Goal: Task Accomplishment & Management: Use online tool/utility

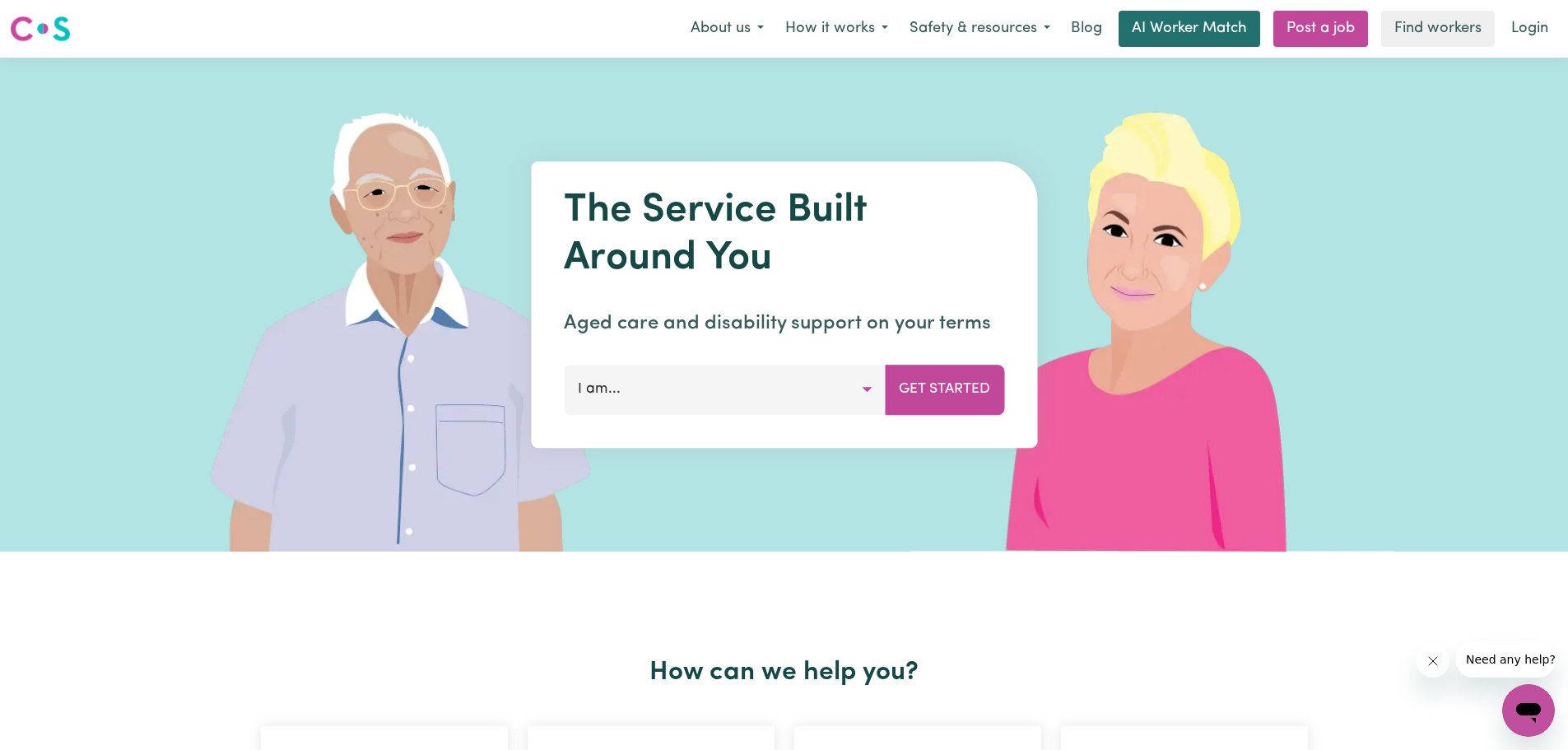
click at [1194, 32] on link "AI Worker Match" at bounding box center [1189, 28] width 142 height 36
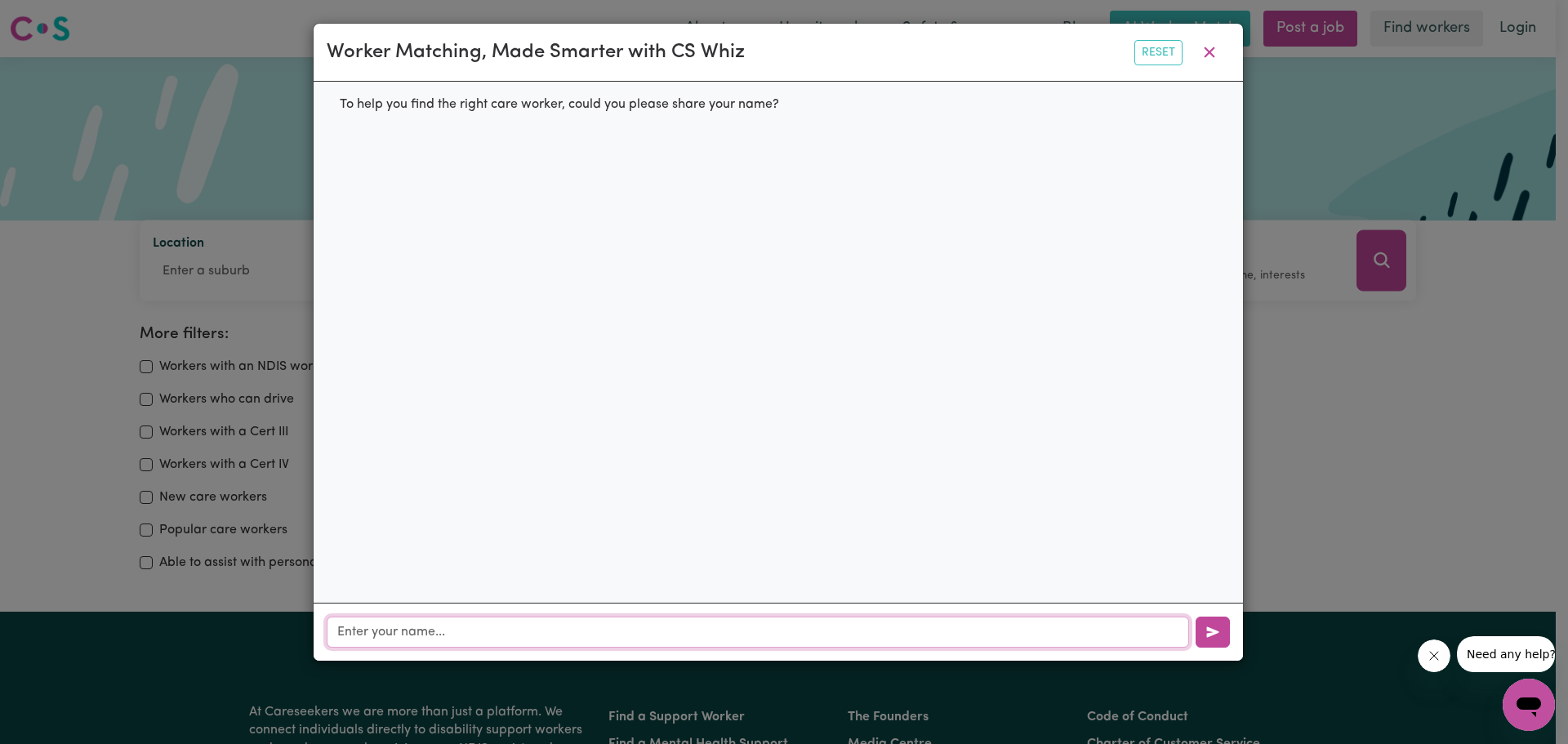
click at [672, 642] on input "text" at bounding box center [758, 632] width 862 height 31
type input "ami"
click at [1220, 639] on button "button" at bounding box center [1213, 632] width 35 height 31
click at [1207, 57] on icon "button" at bounding box center [1209, 52] width 11 height 11
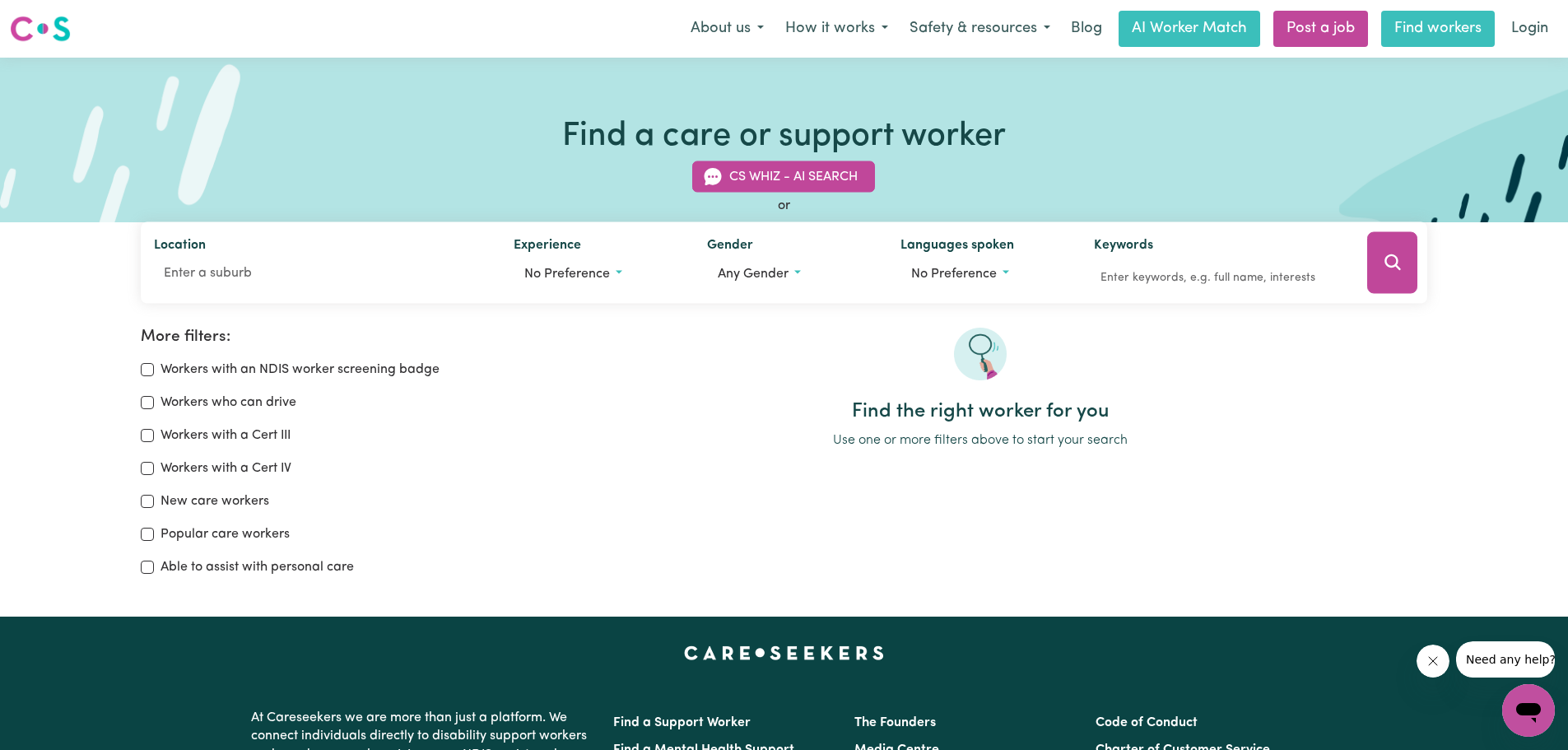
click at [1435, 25] on link "Find workers" at bounding box center [1437, 28] width 113 height 36
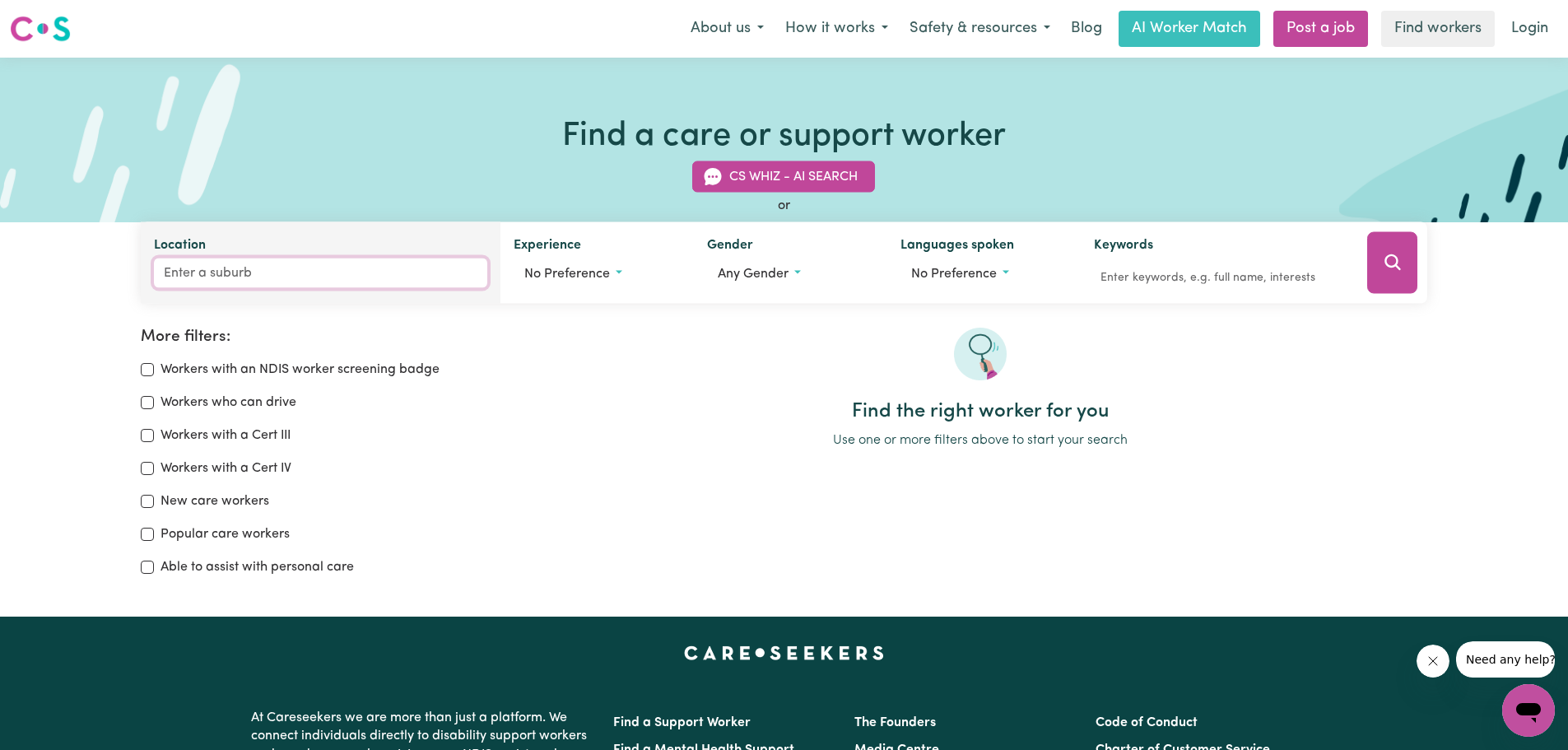
click at [247, 274] on input "Location" at bounding box center [321, 273] width 335 height 30
type input "cab"
type input "cabARITA, [GEOGRAPHIC_DATA], 2137"
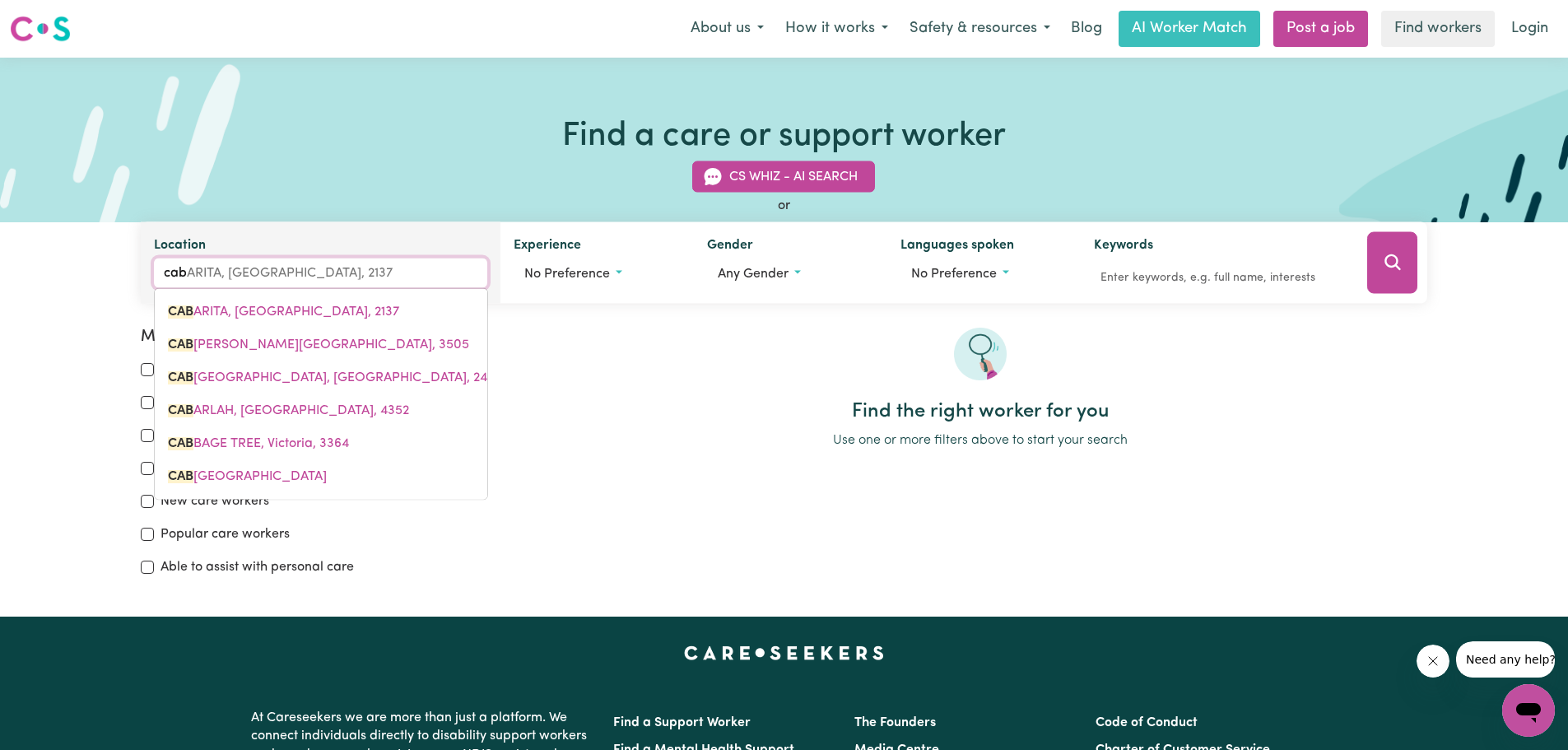
type input "cabo"
type input "cabool"
type input "caboolTURE, [GEOGRAPHIC_DATA], 4510"
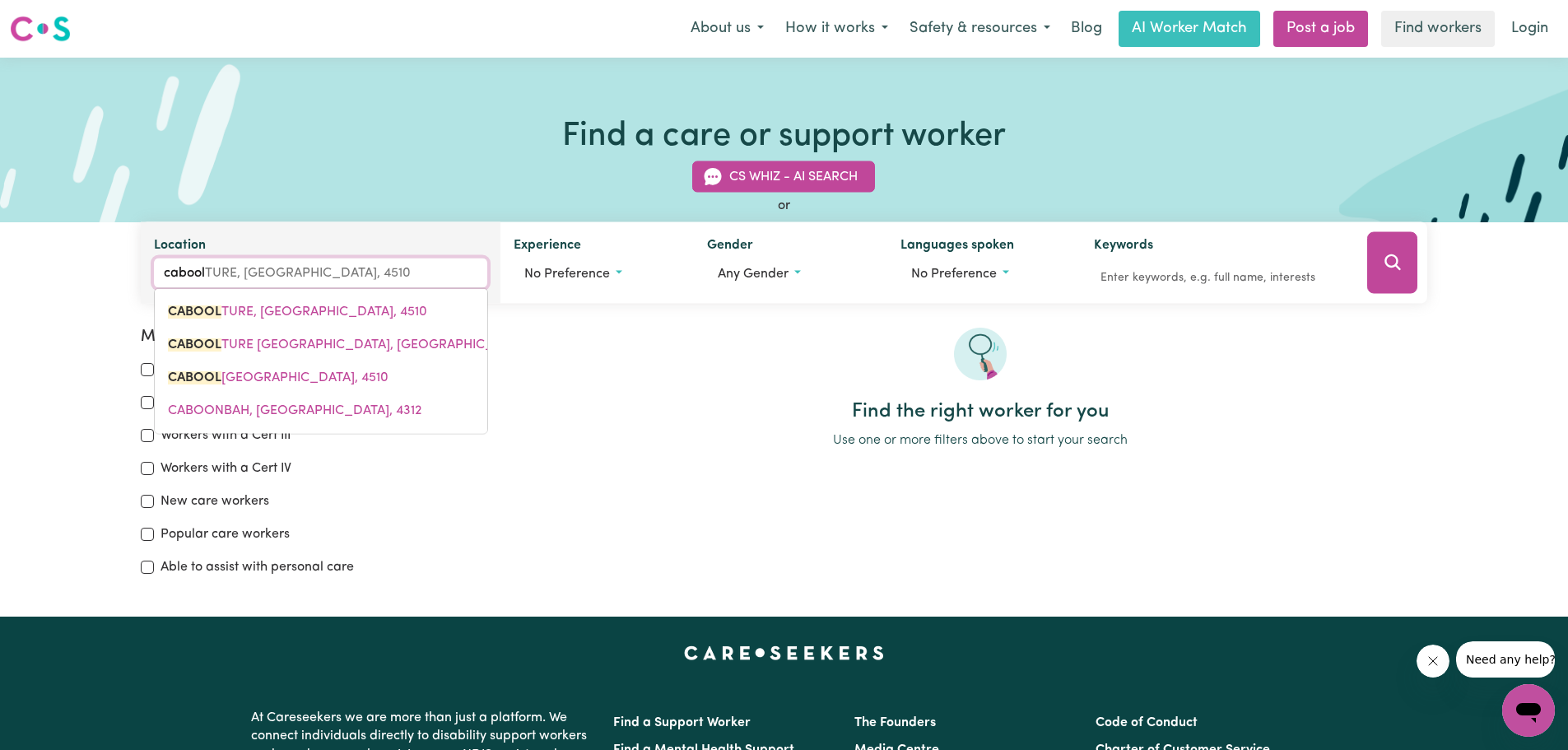
type input "caboolt"
type input "cabooltURE, [GEOGRAPHIC_DATA], 4510"
type input "cabooltu"
type input "cabooltuRE, [GEOGRAPHIC_DATA], 4510"
type input "cabooltur"
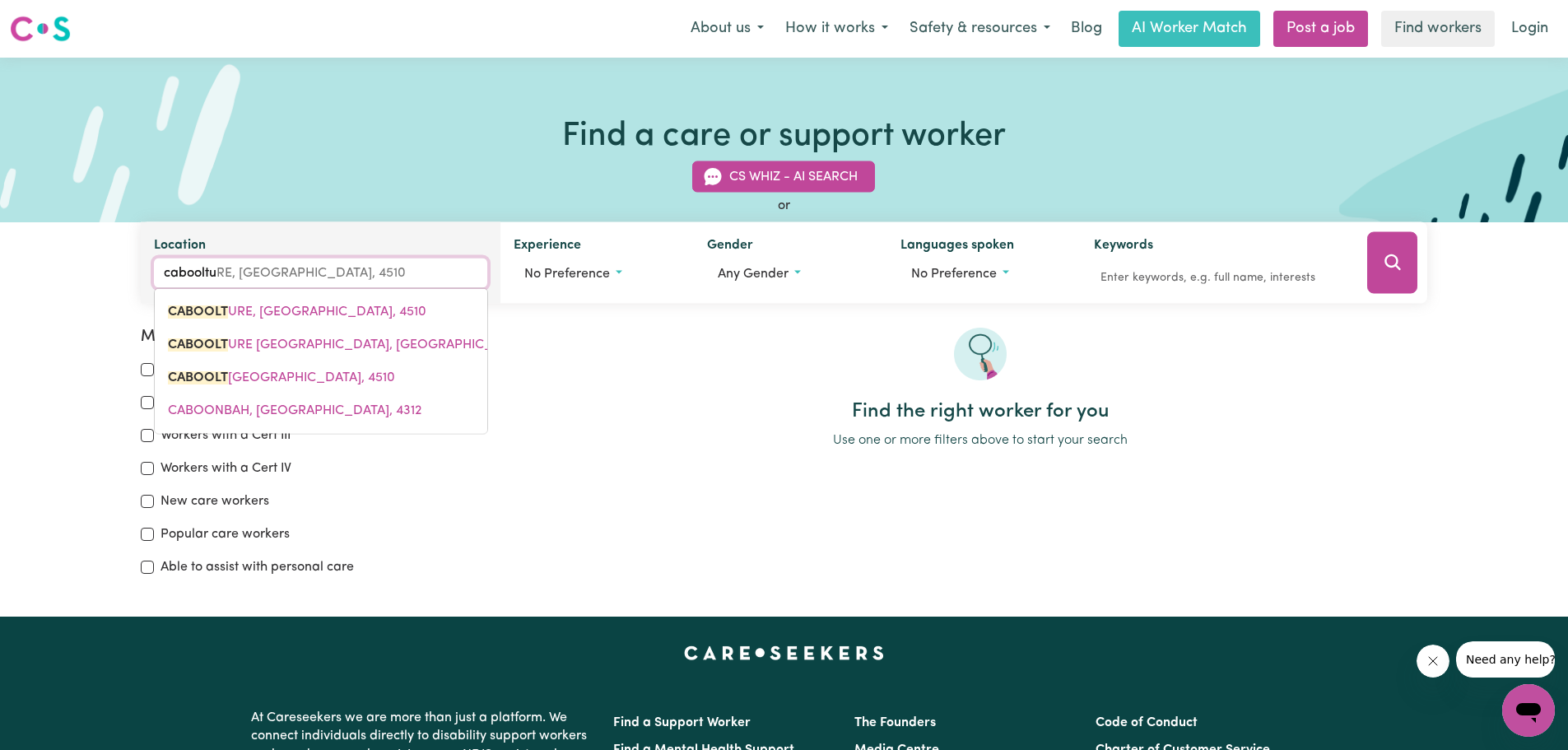
type input "caboolturE, [GEOGRAPHIC_DATA], 4510"
type input "caboolture"
type input "caboolture, [GEOGRAPHIC_DATA], 4510"
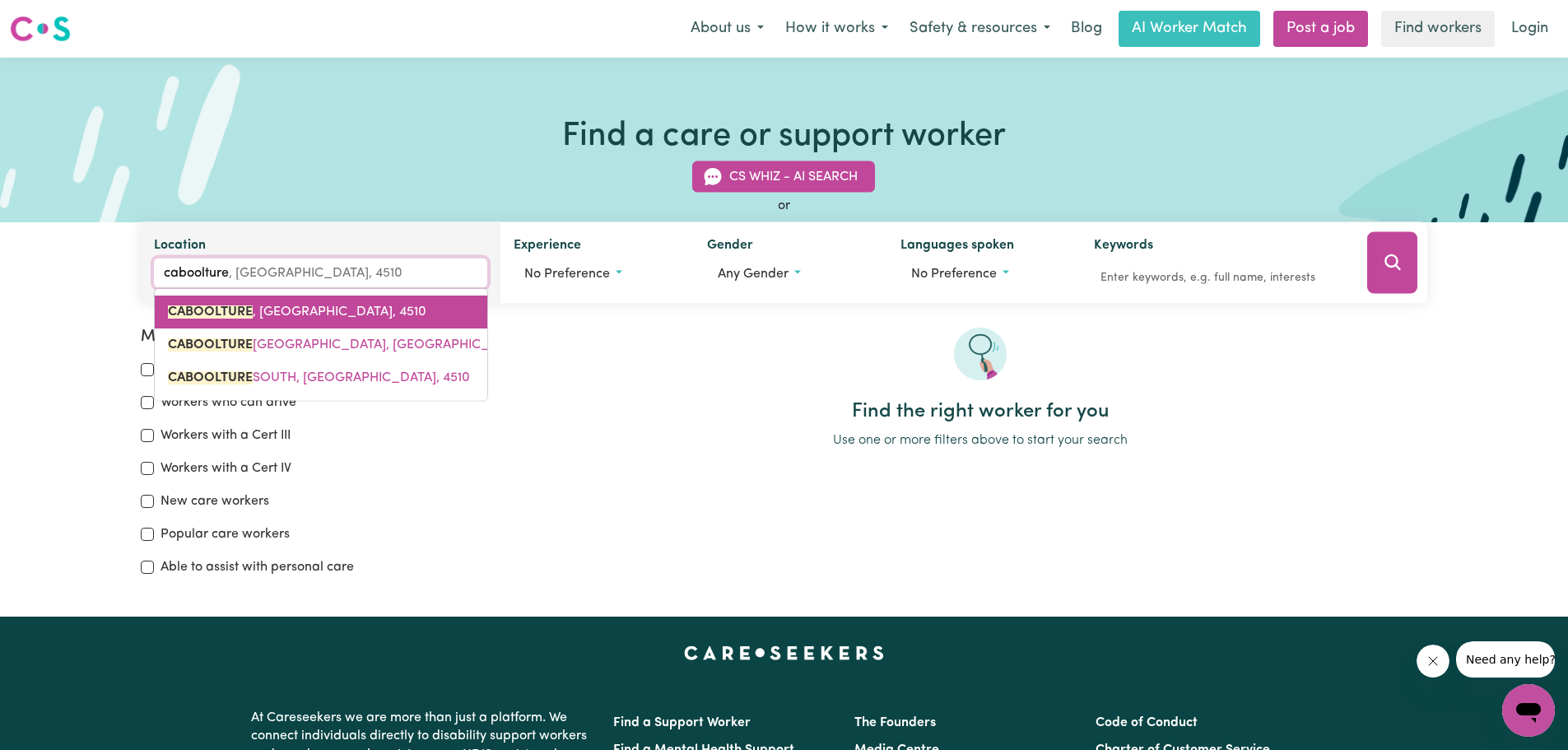
click at [268, 312] on span "CABOOLTURE , [GEOGRAPHIC_DATA], 4510" at bounding box center [297, 312] width 258 height 14
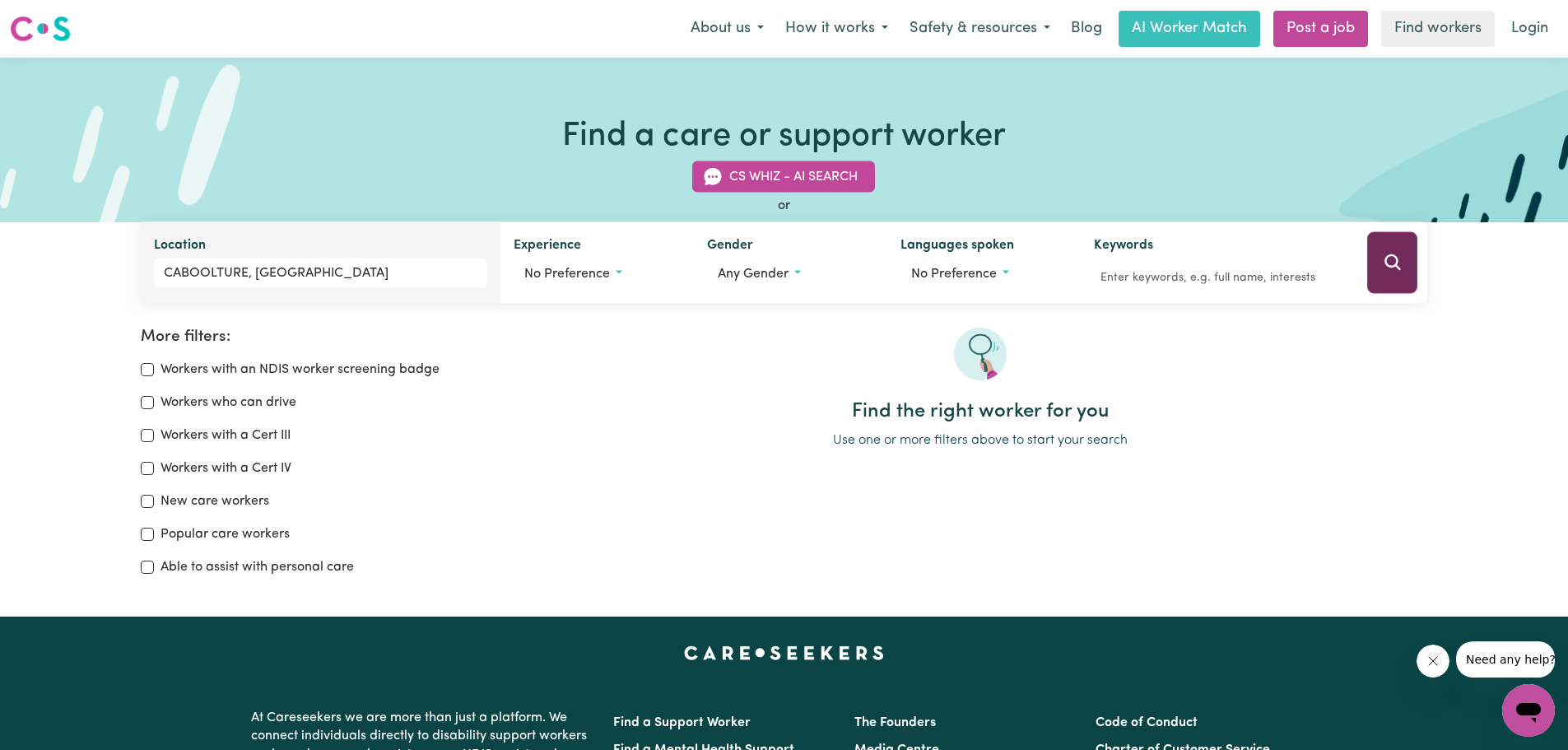
click at [1373, 264] on button "Search" at bounding box center [1392, 263] width 50 height 62
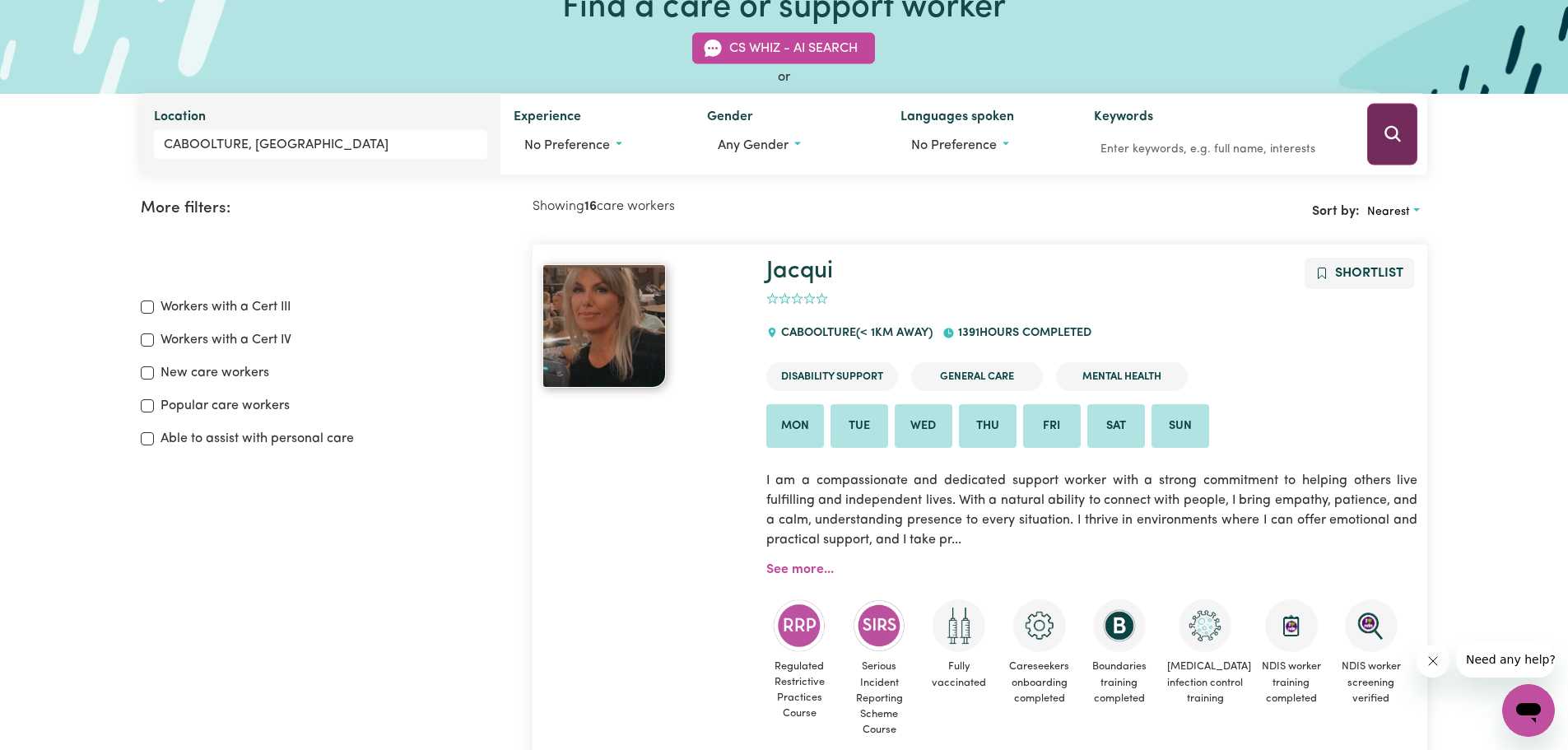
scroll to position [28, 0]
